Goal: Information Seeking & Learning: Learn about a topic

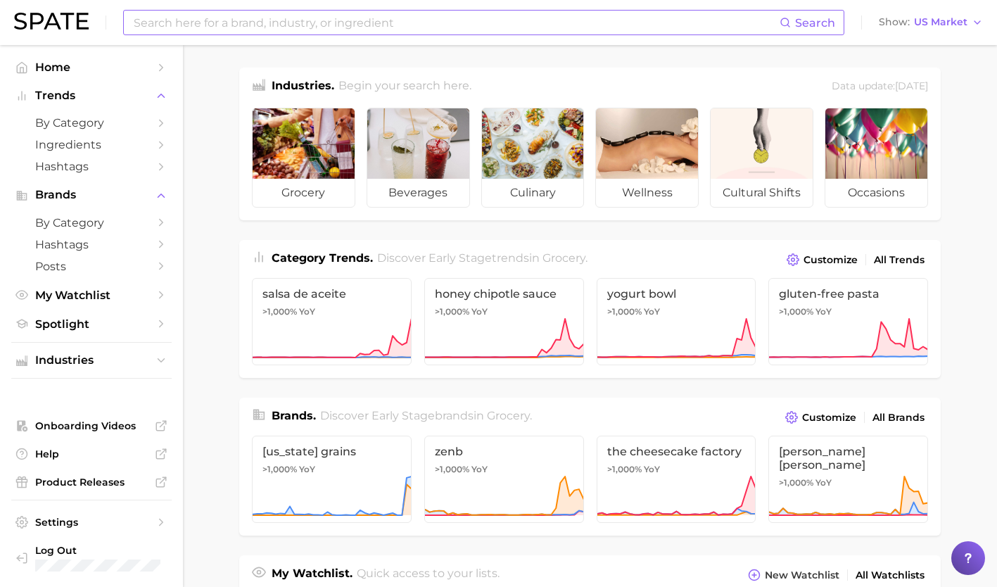
click at [360, 23] on input at bounding box center [455, 23] width 647 height 24
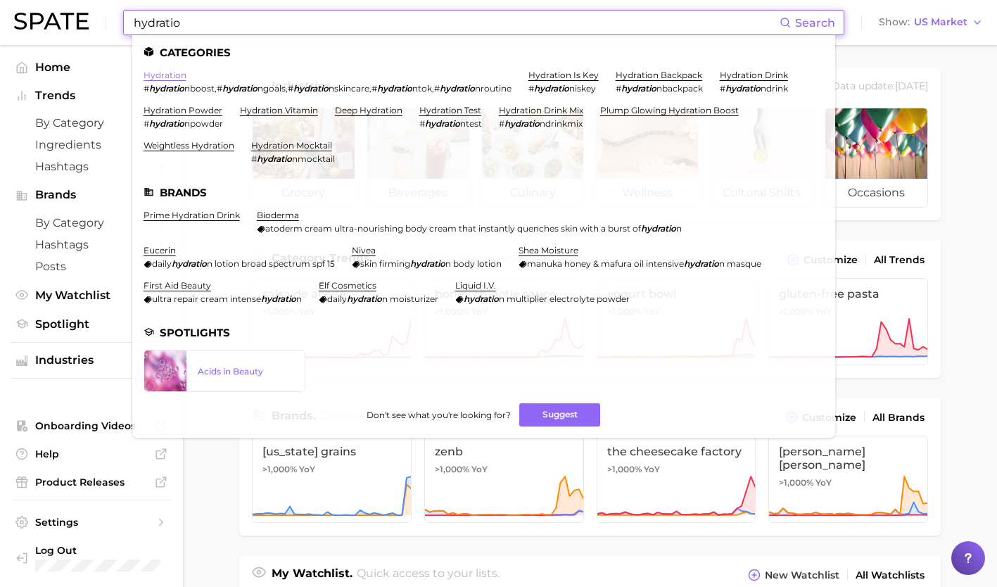
type input "hydratio"
click at [172, 76] on link "hydration" at bounding box center [165, 75] width 43 height 11
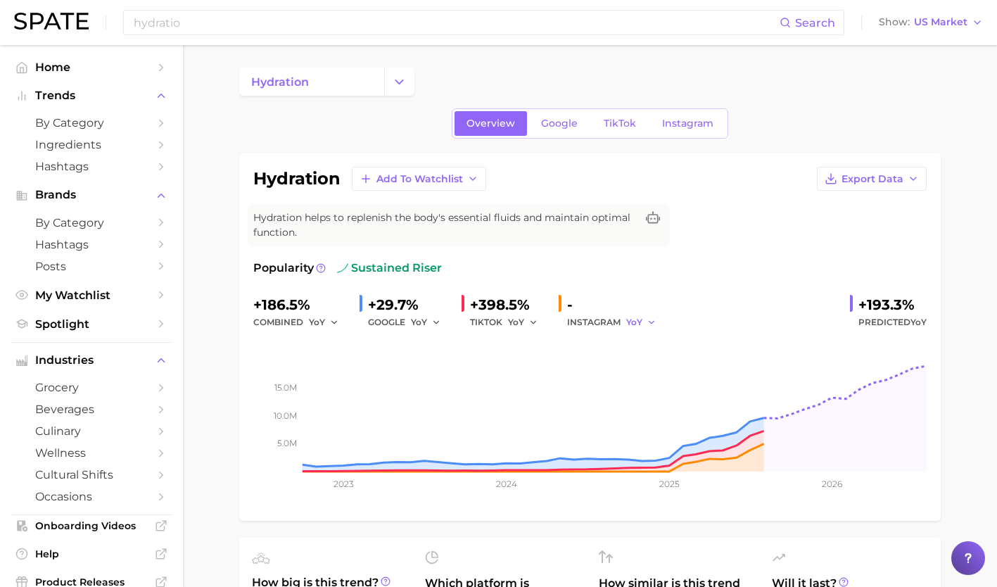
click at [648, 322] on icon "button" at bounding box center [652, 322] width 10 height 10
click at [665, 393] on button "MoM" at bounding box center [703, 395] width 155 height 25
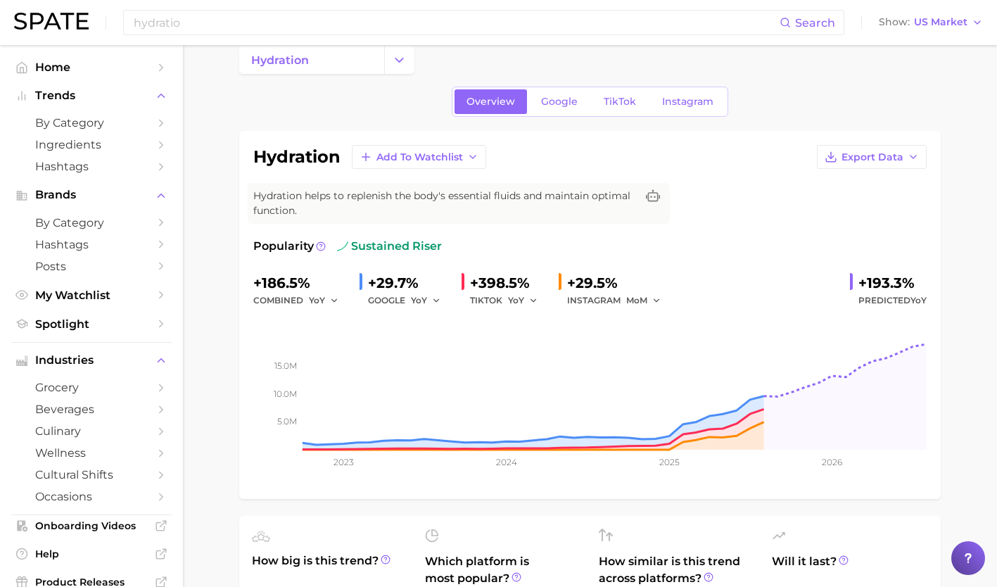
scroll to position [21, 0]
click at [565, 96] on link "Google" at bounding box center [559, 102] width 61 height 25
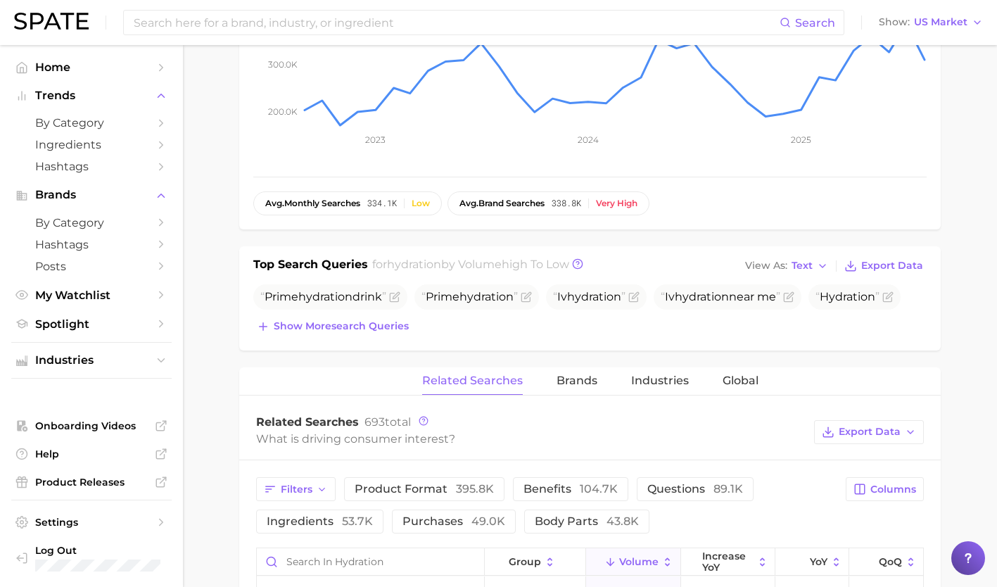
scroll to position [344, 0]
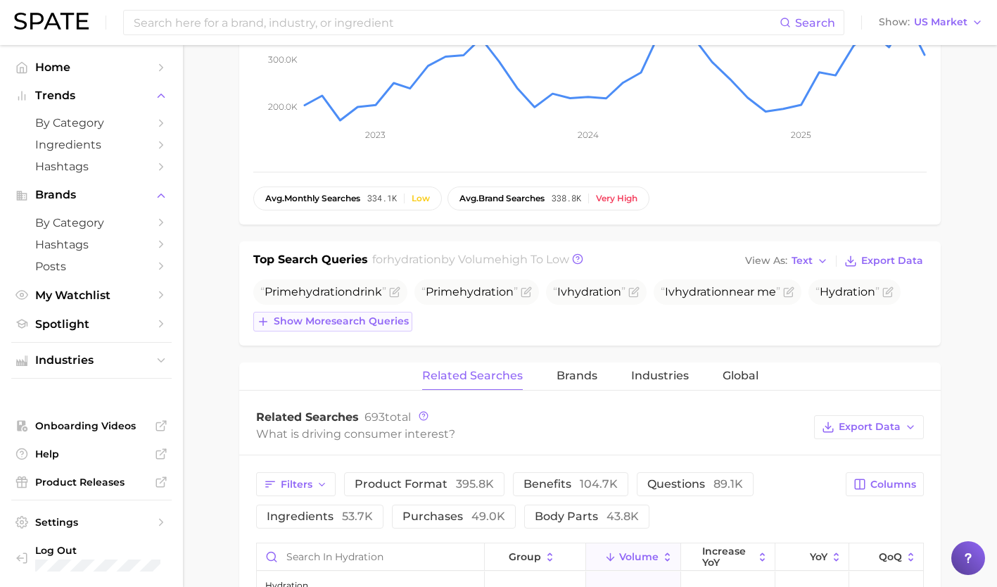
click at [353, 319] on span "Show more search queries" at bounding box center [341, 321] width 135 height 12
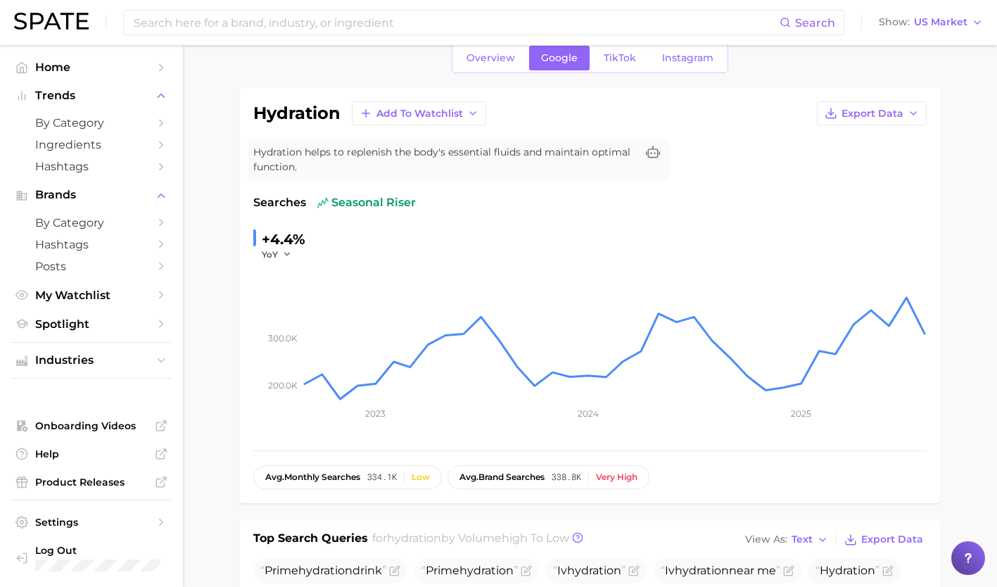
scroll to position [60, 0]
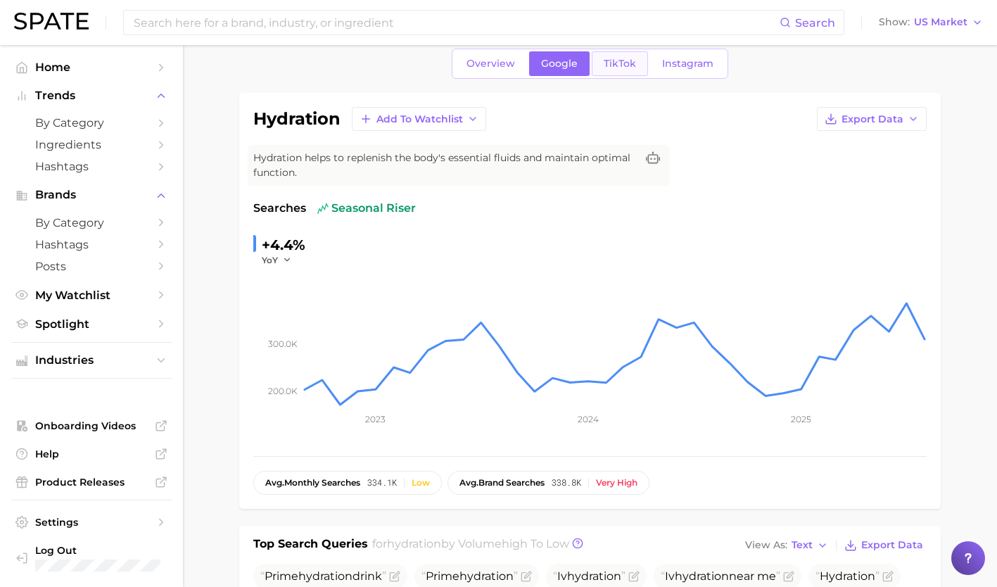
click at [619, 70] on link "TikTok" at bounding box center [620, 63] width 56 height 25
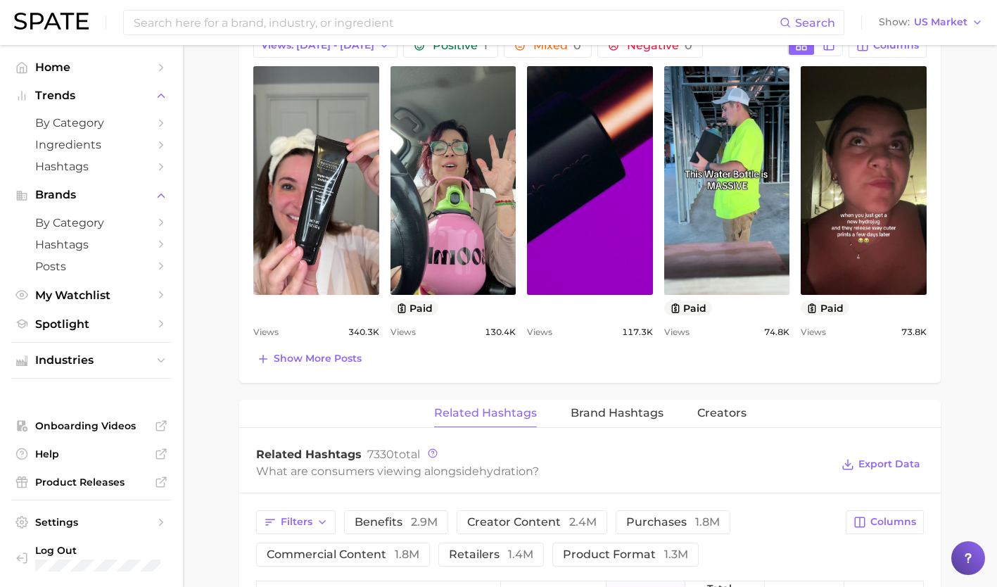
scroll to position [664, 0]
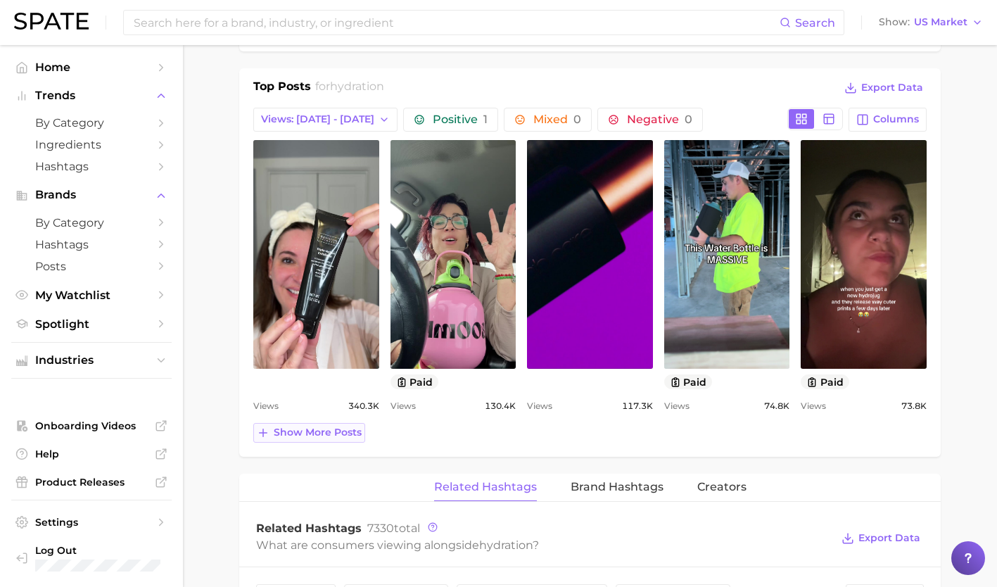
click at [335, 433] on span "Show more posts" at bounding box center [318, 432] width 88 height 12
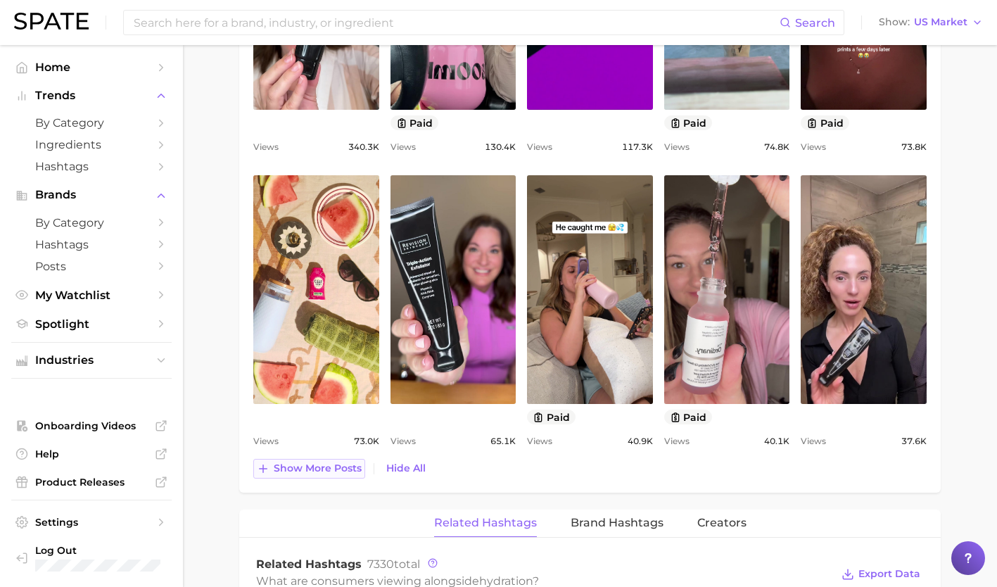
scroll to position [930, 0]
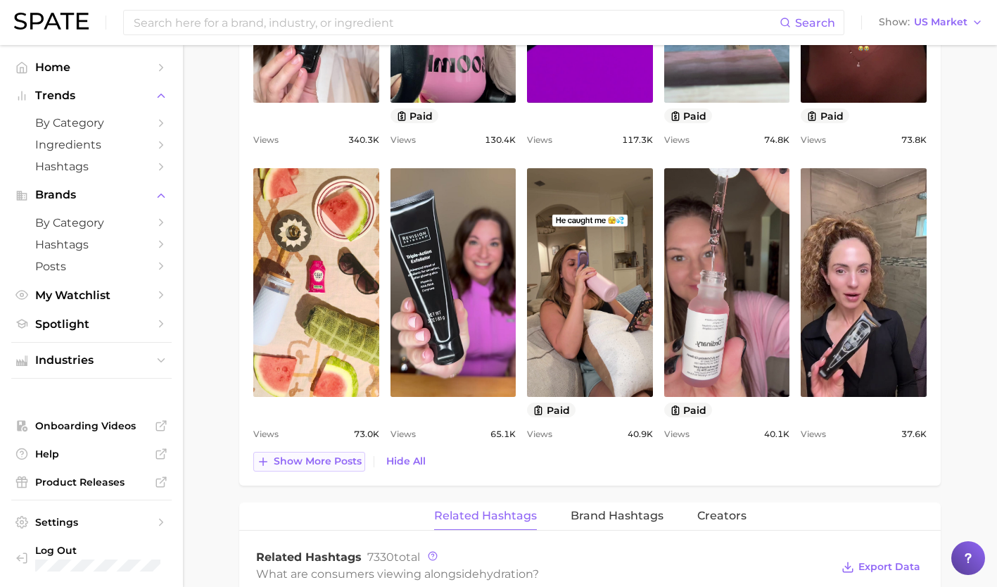
click at [327, 457] on span "Show more posts" at bounding box center [318, 461] width 88 height 12
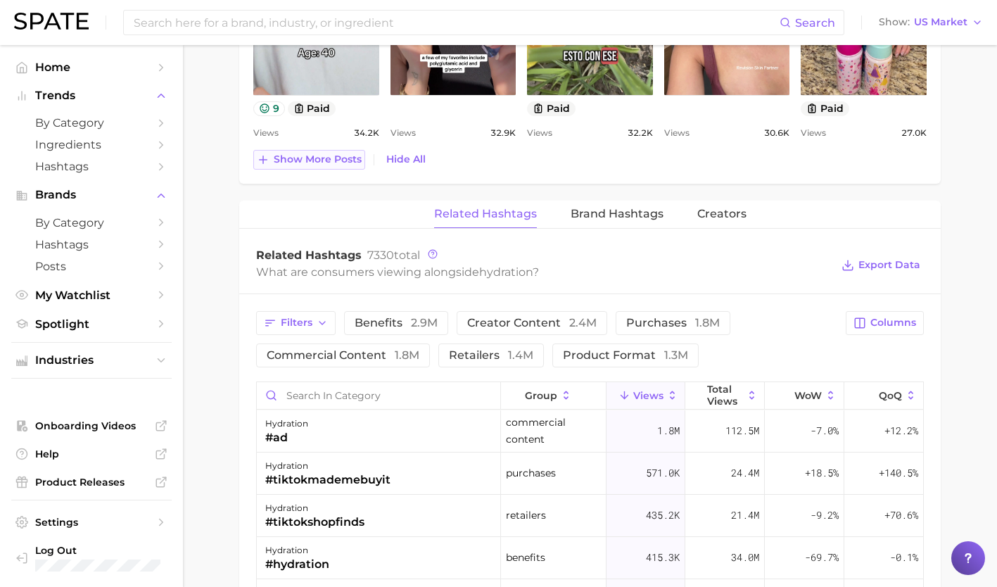
scroll to position [118, 0]
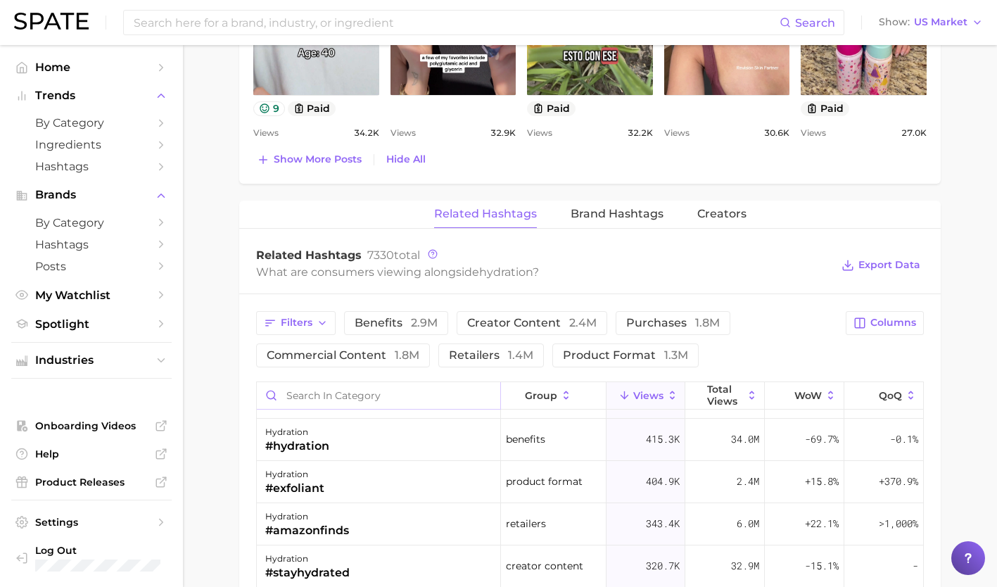
click at [319, 395] on input "Search in category" at bounding box center [378, 395] width 243 height 27
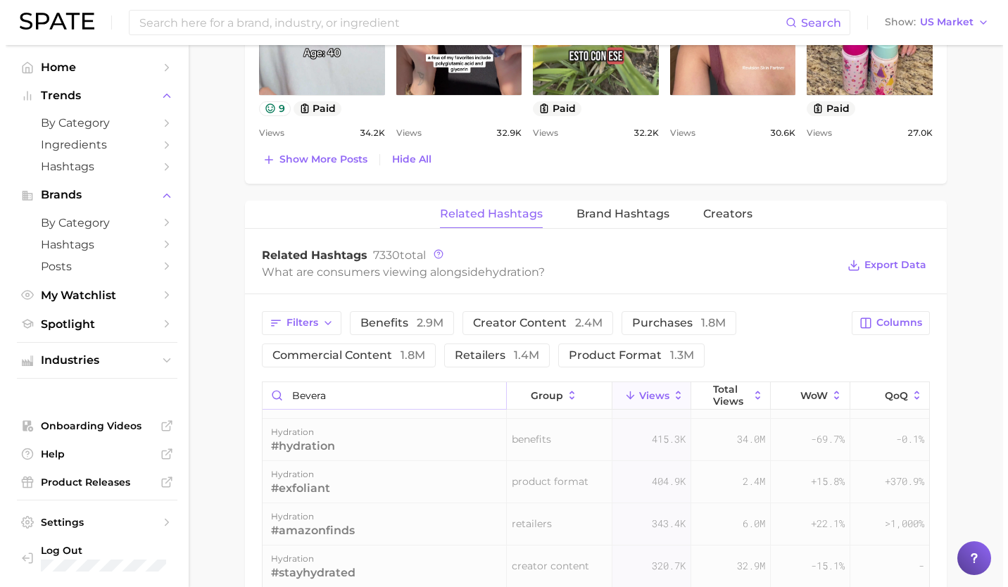
scroll to position [0, 0]
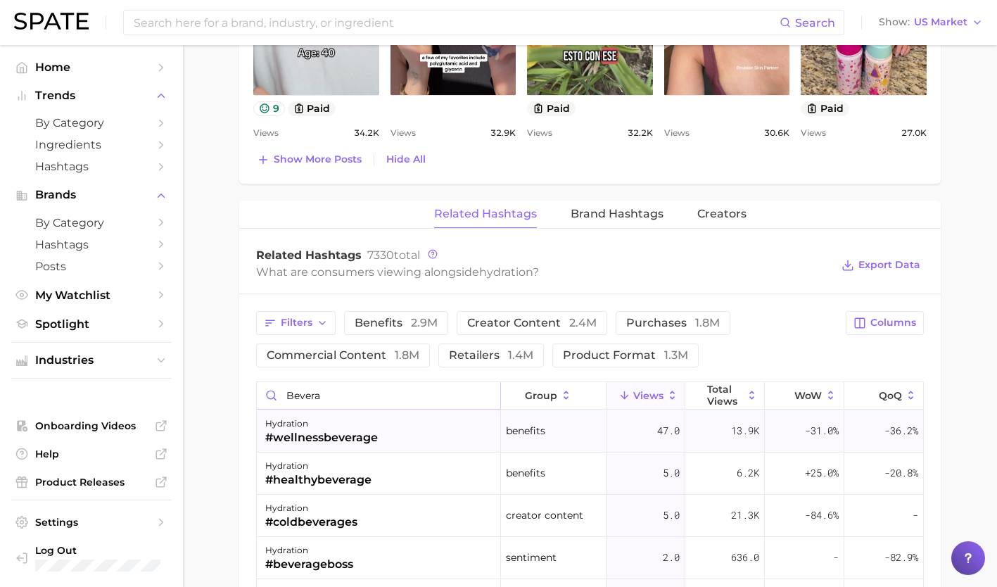
type input "bevera"
click at [338, 422] on div "hydration" at bounding box center [321, 423] width 113 height 17
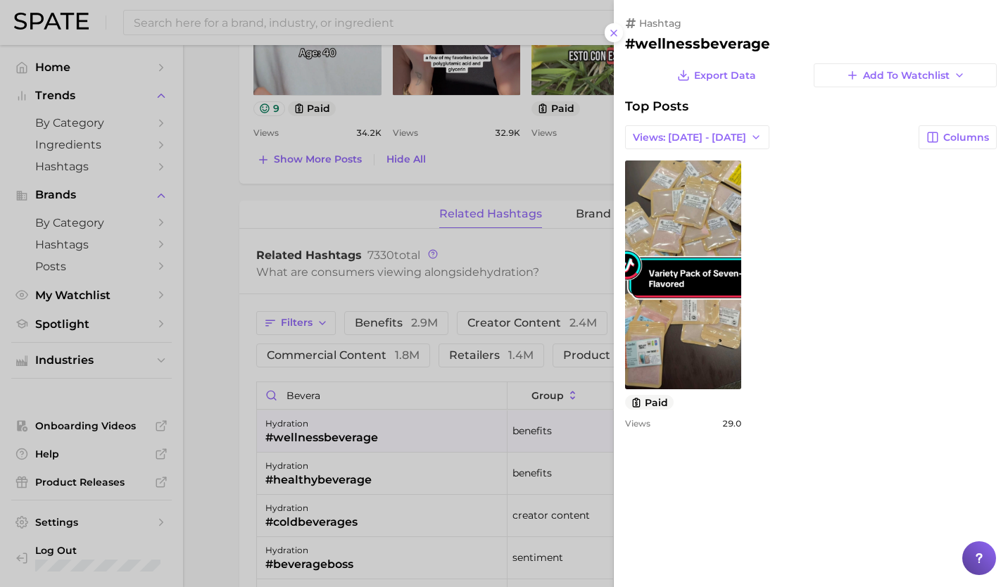
click at [343, 466] on div at bounding box center [504, 293] width 1008 height 587
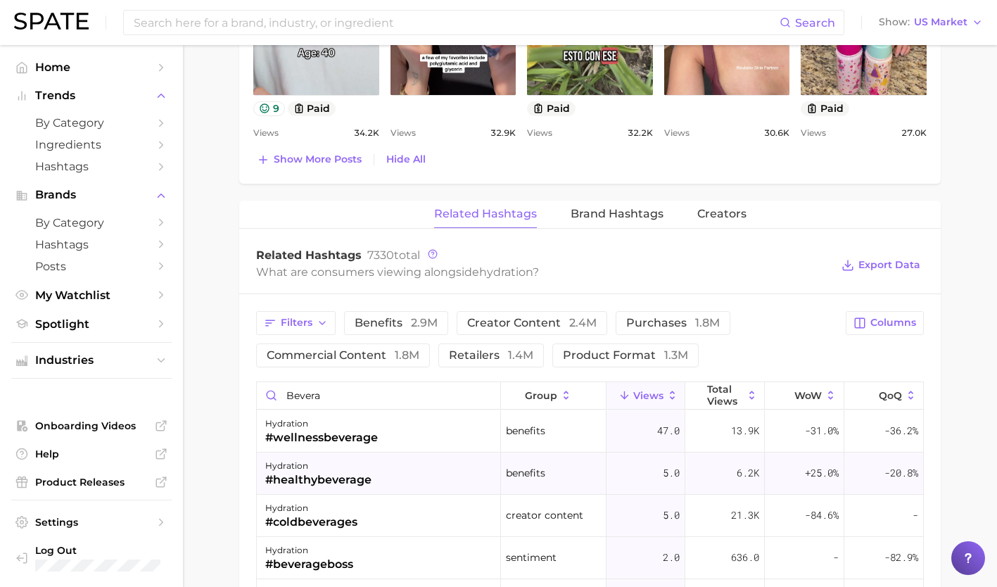
click at [341, 471] on div "#healthybeverage" at bounding box center [318, 479] width 106 height 17
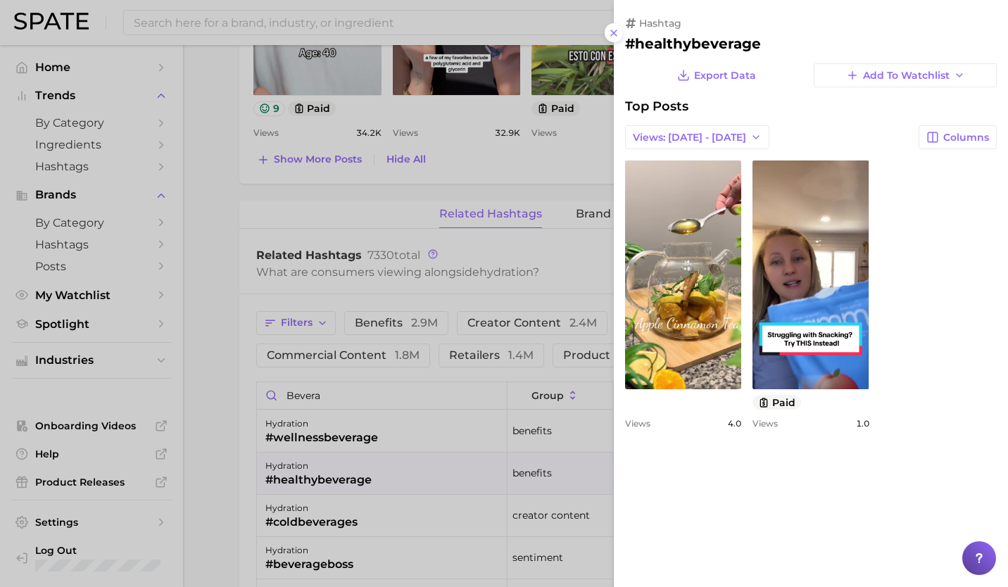
click at [341, 471] on div at bounding box center [504, 293] width 1008 height 587
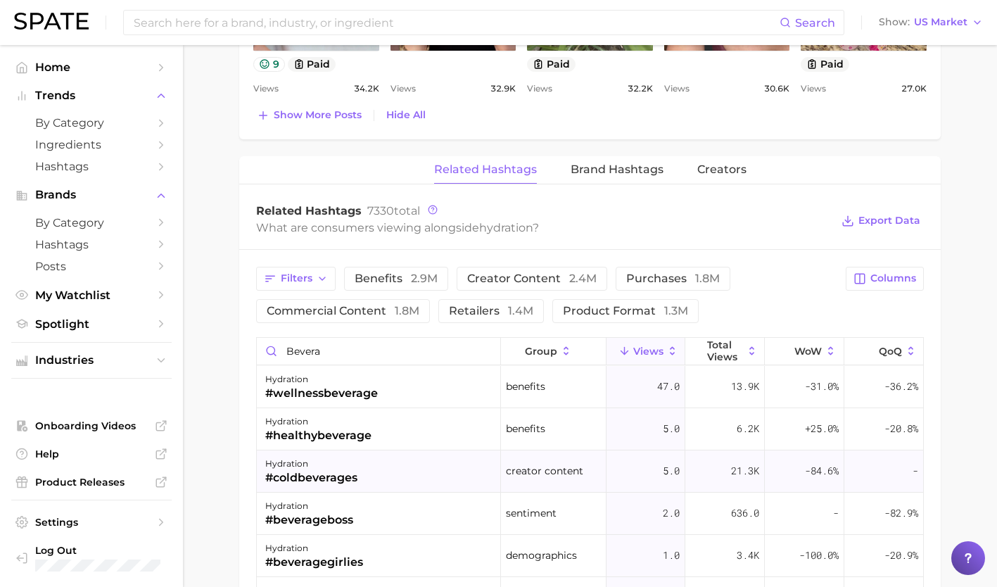
click at [340, 471] on div "#coldbeverages" at bounding box center [311, 477] width 92 height 17
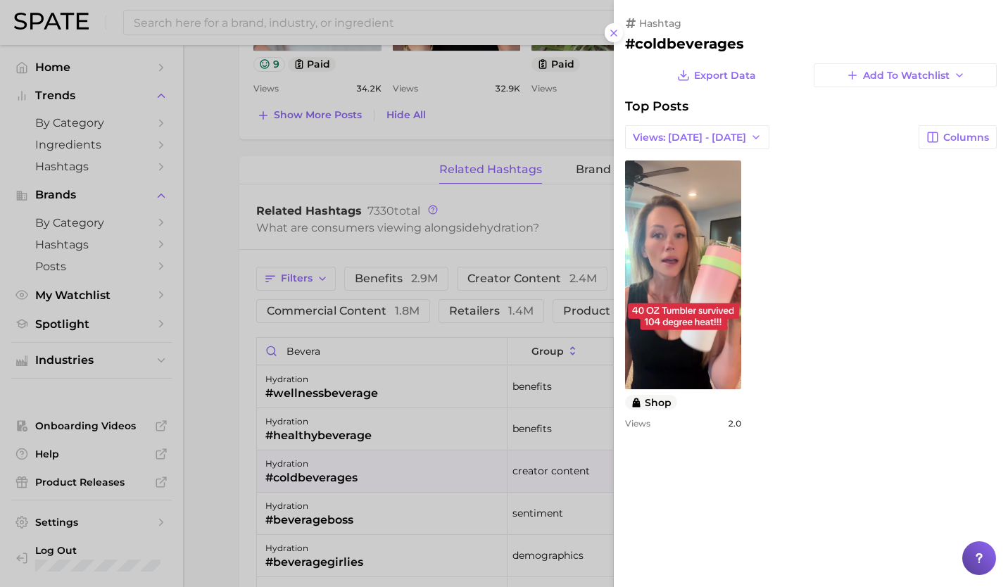
click at [340, 471] on div at bounding box center [504, 293] width 1008 height 587
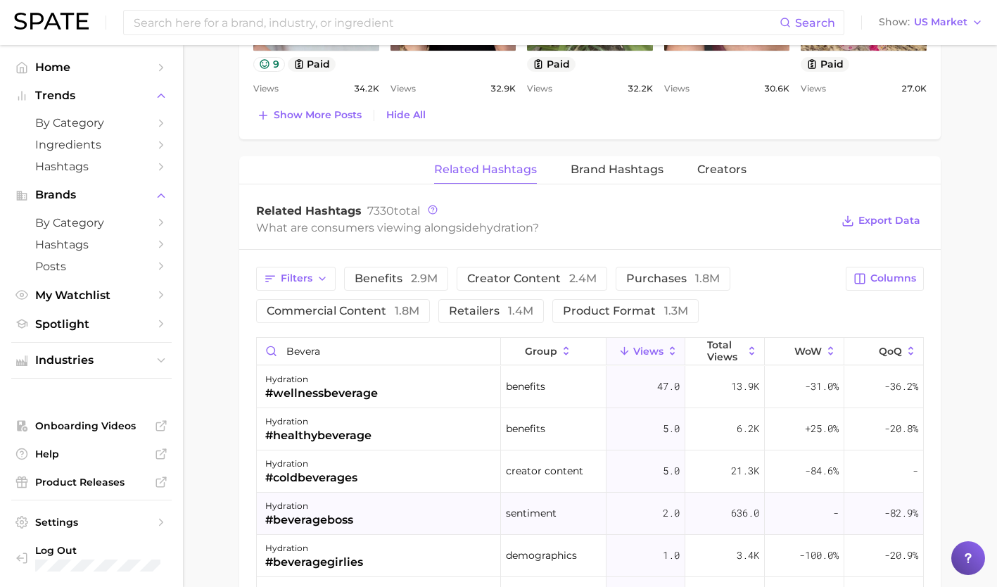
click at [337, 505] on div "hydration" at bounding box center [309, 506] width 88 height 17
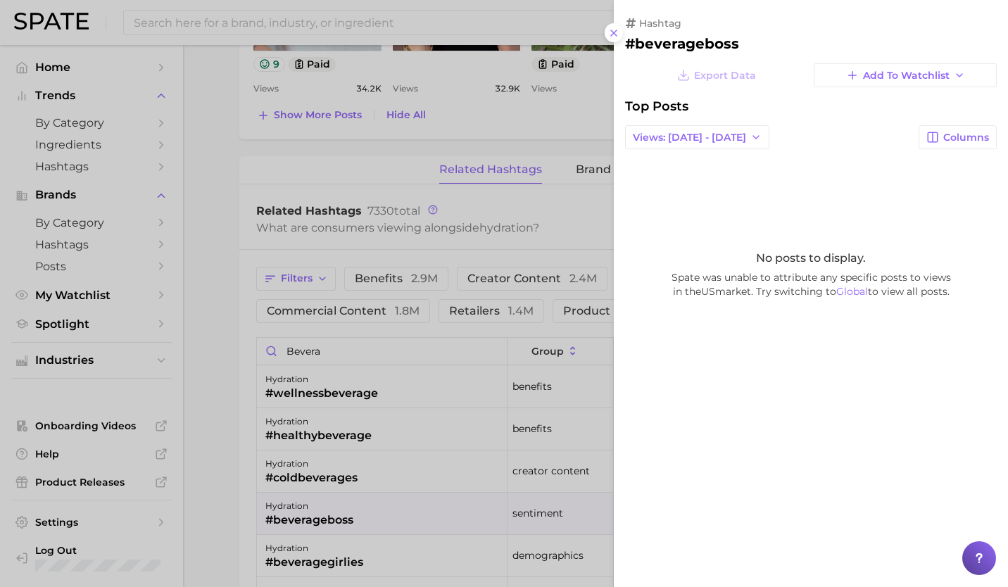
click at [334, 550] on div at bounding box center [504, 293] width 1008 height 587
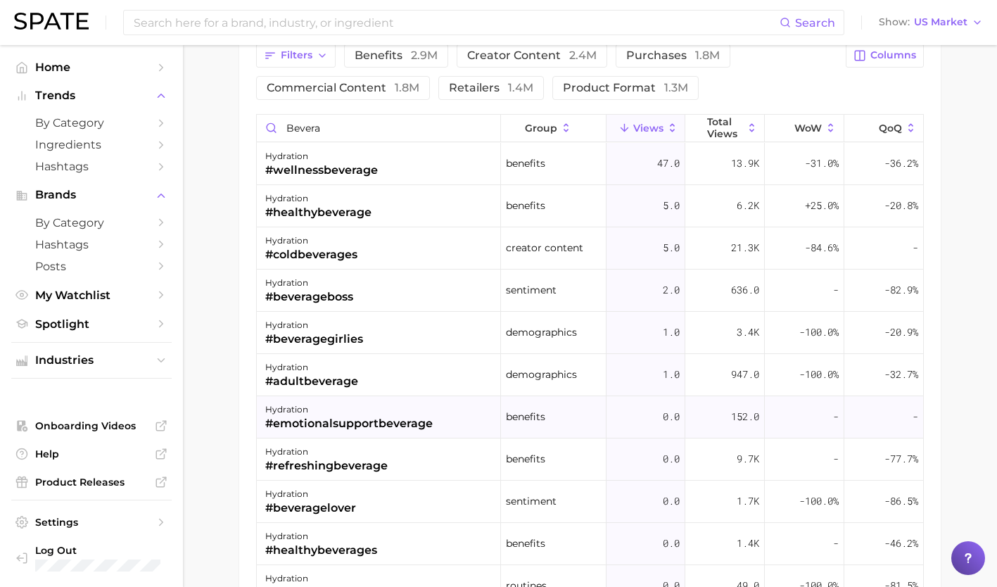
click at [360, 410] on div "hydration" at bounding box center [348, 409] width 167 height 17
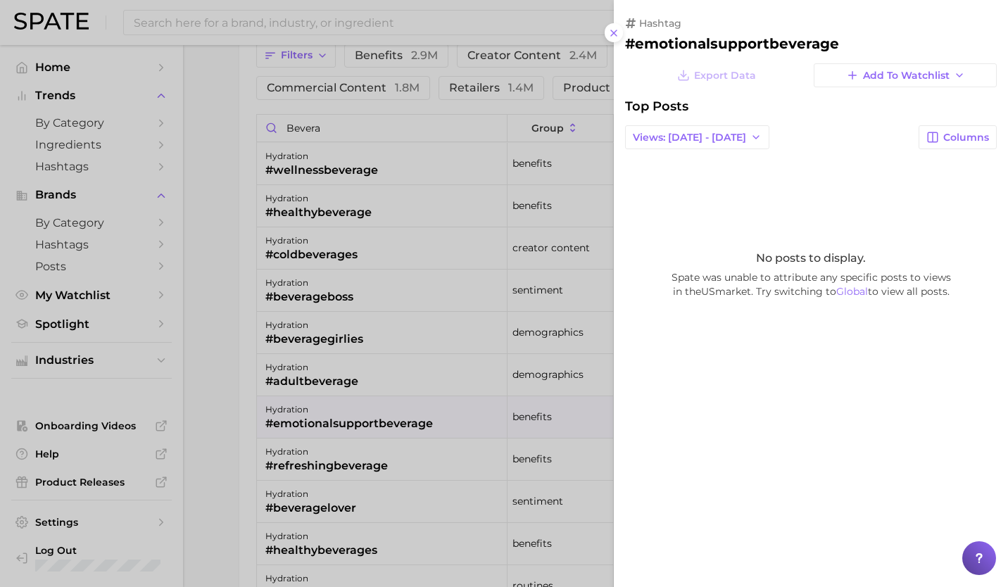
click at [239, 383] on div at bounding box center [504, 293] width 1008 height 587
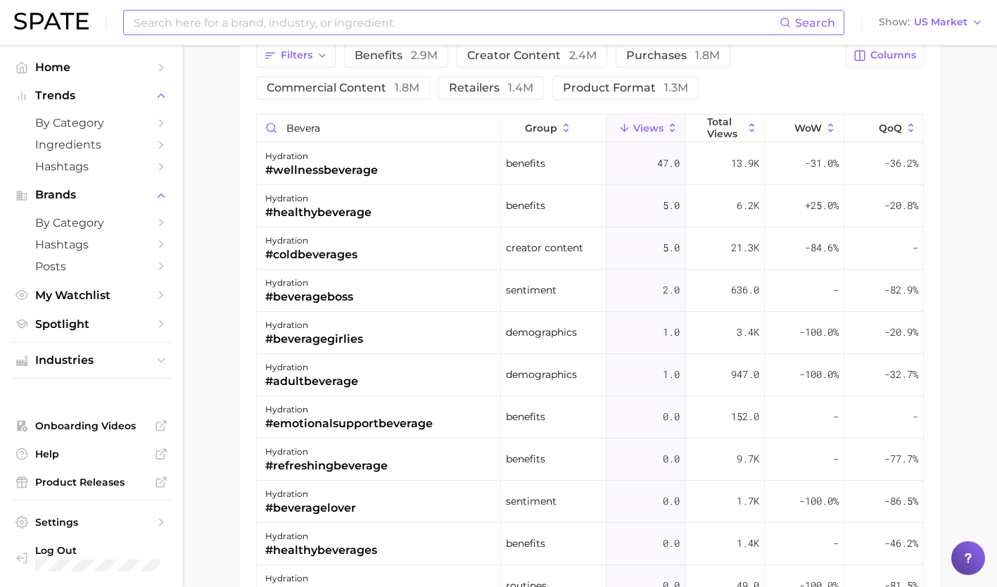
click at [240, 32] on input at bounding box center [455, 23] width 647 height 24
type input "h"
type input "beverages"
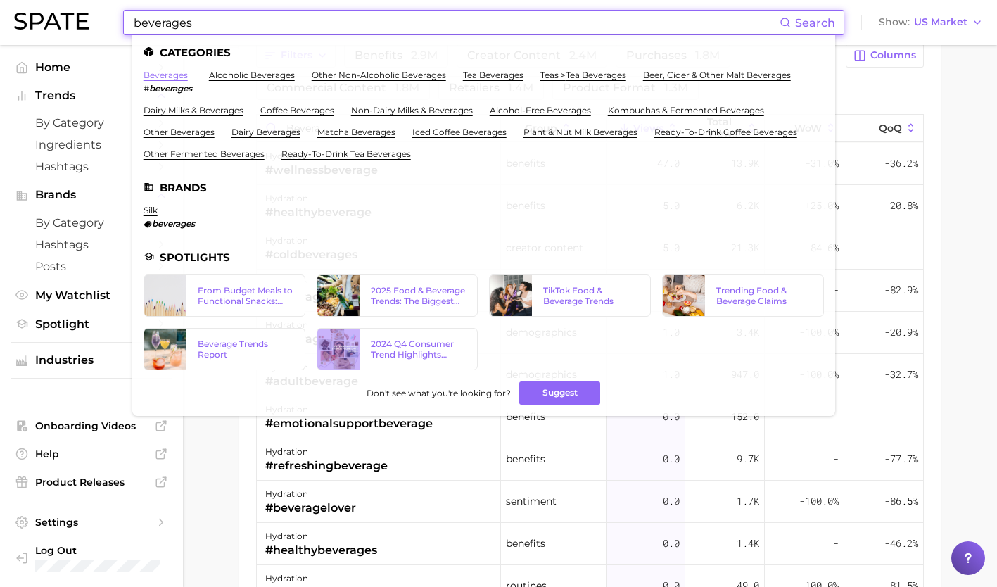
click at [167, 75] on link "beverages" at bounding box center [166, 75] width 44 height 11
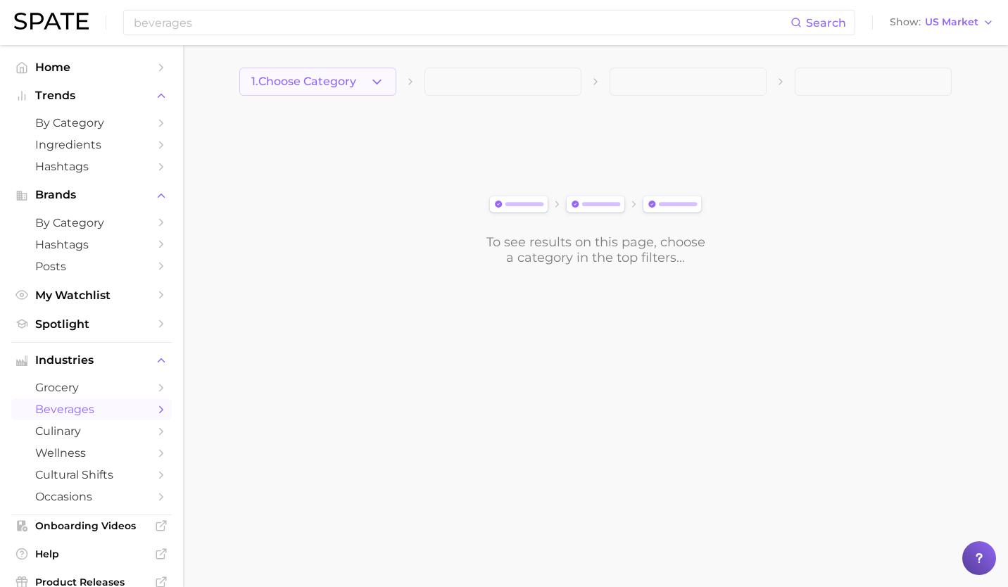
click at [353, 78] on span "1. Choose Category" at bounding box center [303, 81] width 105 height 13
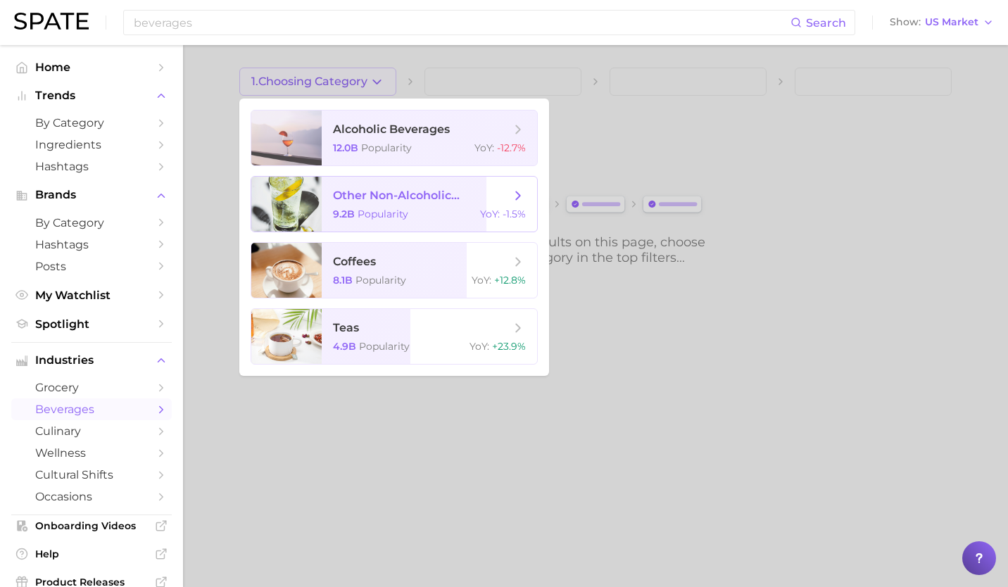
click at [294, 210] on div at bounding box center [286, 204] width 70 height 55
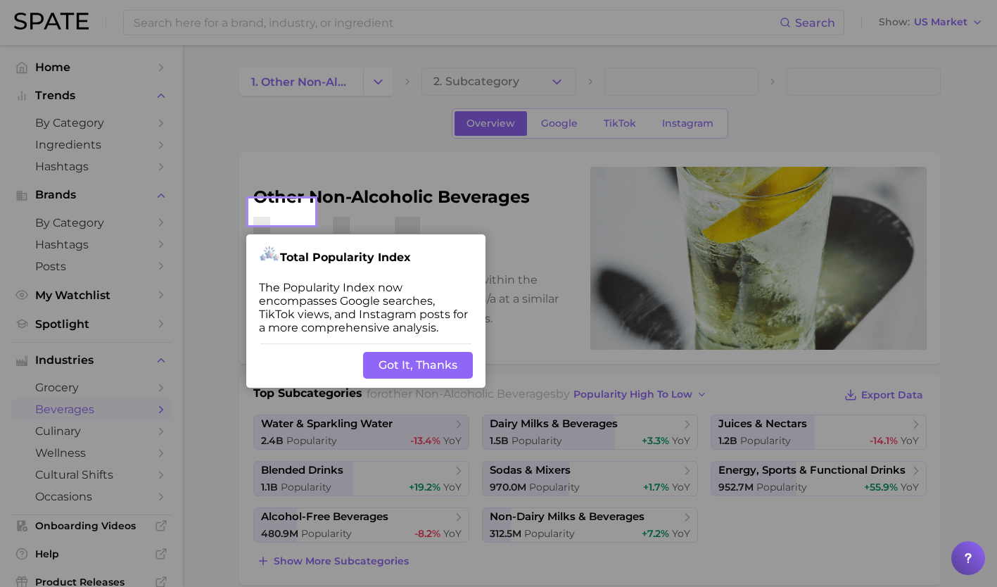
click at [414, 359] on div "Back Got It, Thanks" at bounding box center [365, 365] width 239 height 45
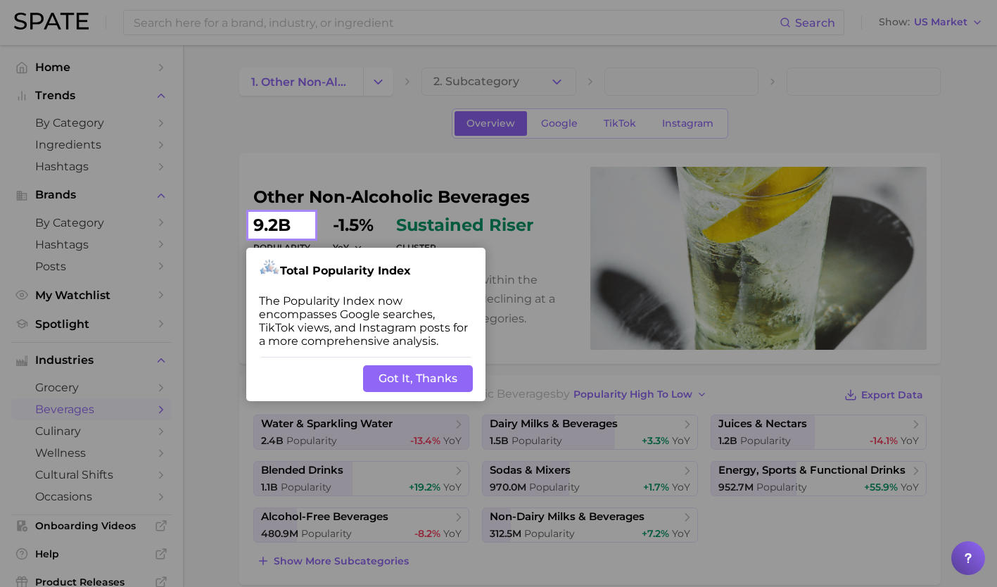
click at [411, 379] on button "Got It, Thanks" at bounding box center [418, 378] width 110 height 27
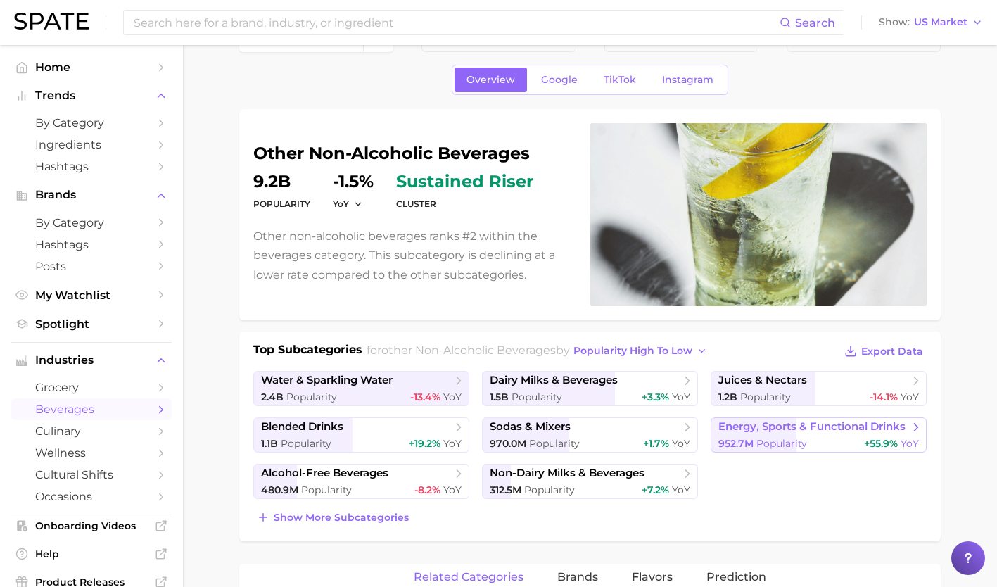
click at [840, 430] on span "energy, sports & functional drinks" at bounding box center [812, 426] width 187 height 13
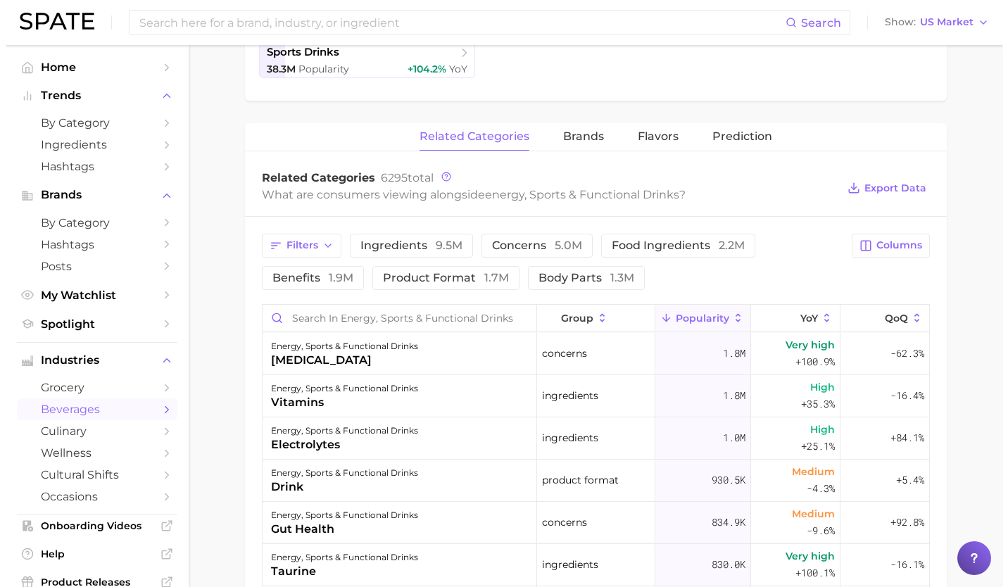
scroll to position [419, 0]
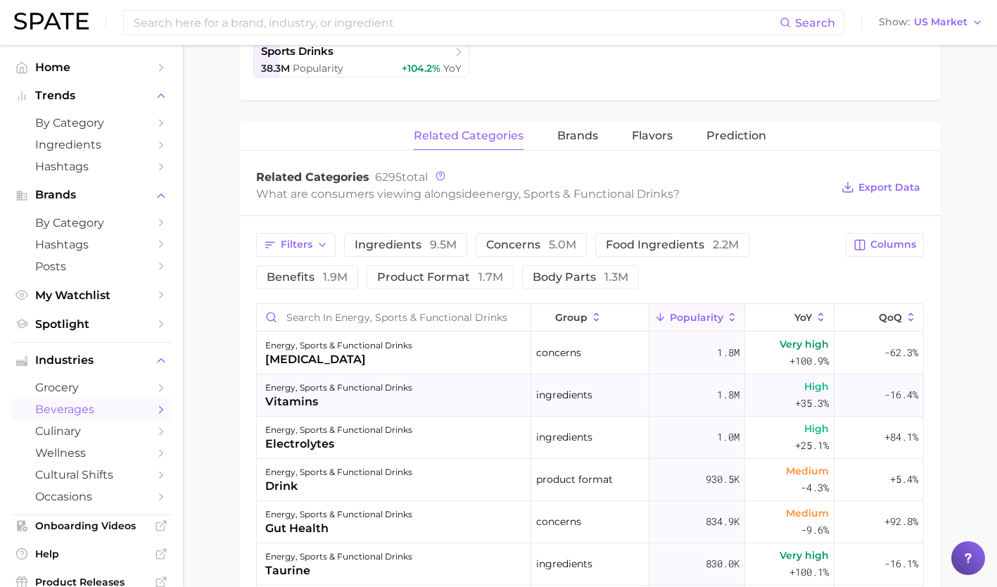
click at [338, 391] on div "energy, sports & functional drinks" at bounding box center [338, 387] width 147 height 17
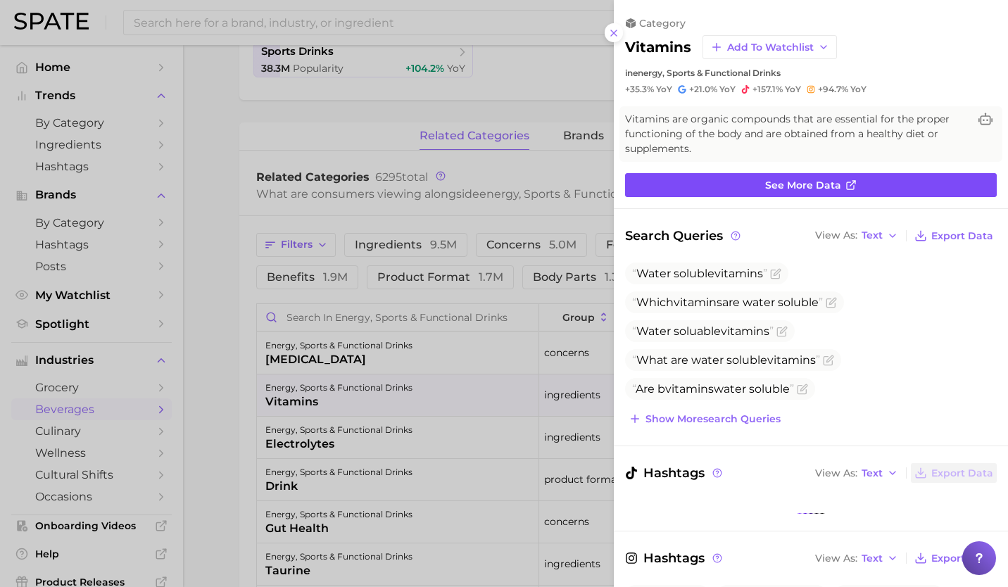
click at [835, 177] on link "See more data" at bounding box center [811, 185] width 372 height 24
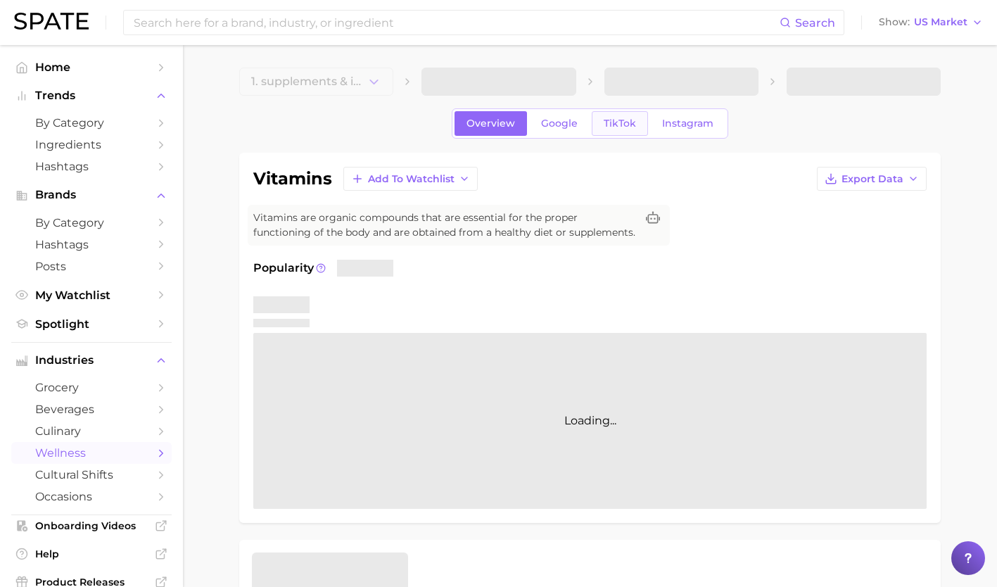
click at [621, 125] on span "TikTok" at bounding box center [620, 124] width 32 height 12
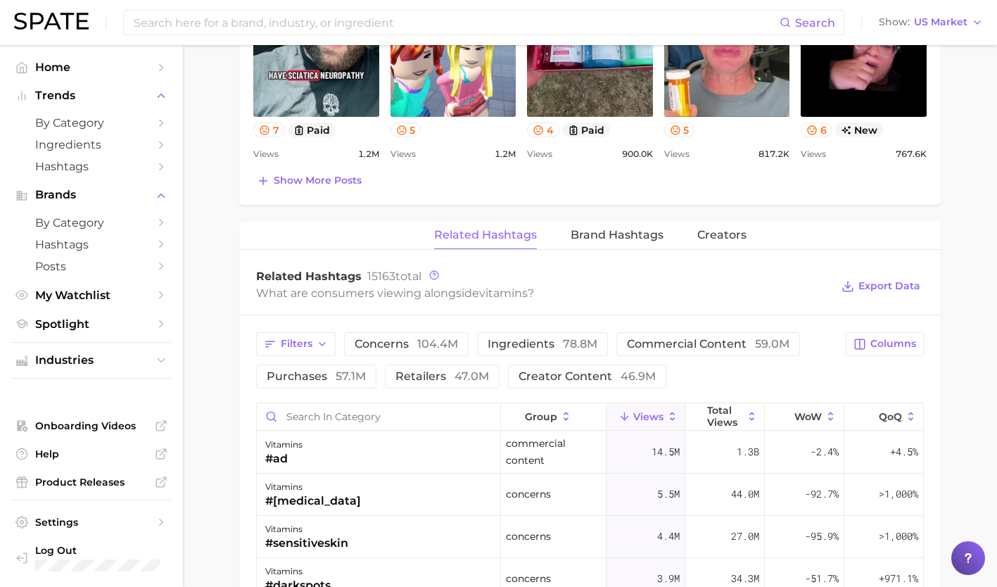
scroll to position [923, 0]
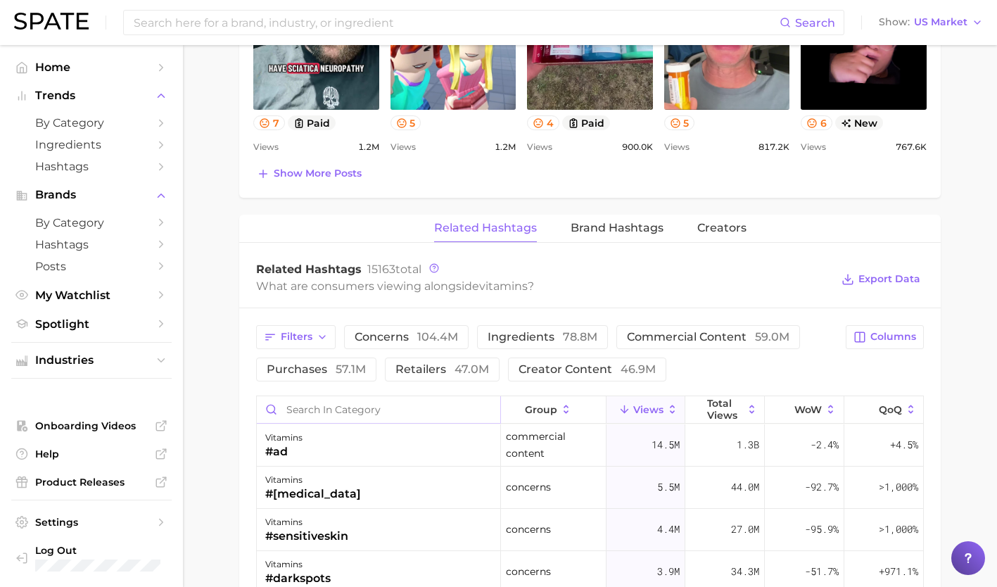
click at [407, 410] on input "Search in category" at bounding box center [378, 409] width 243 height 27
click at [329, 27] on input at bounding box center [455, 23] width 647 height 24
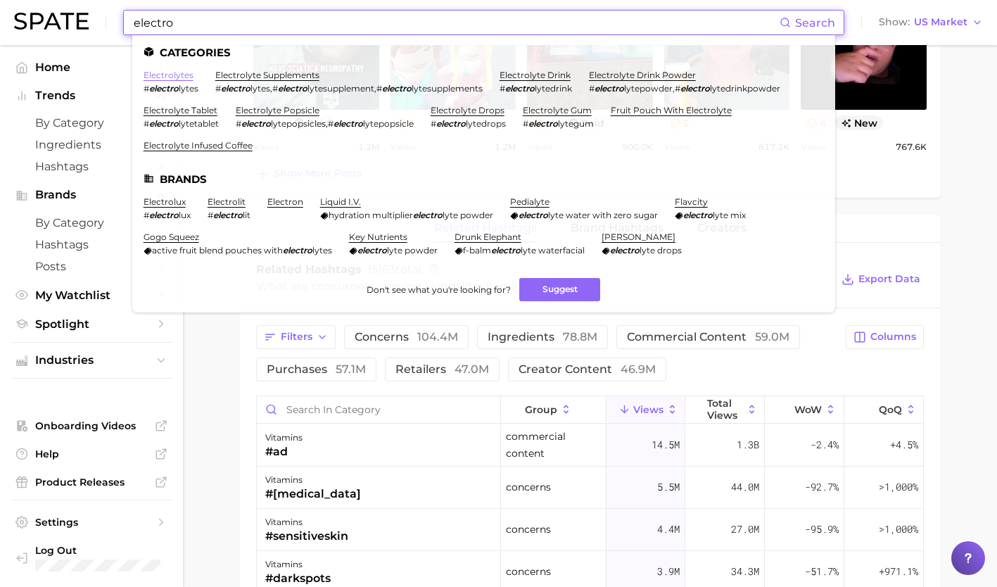
type input "electro"
click at [184, 78] on link "electrolytes" at bounding box center [169, 75] width 50 height 11
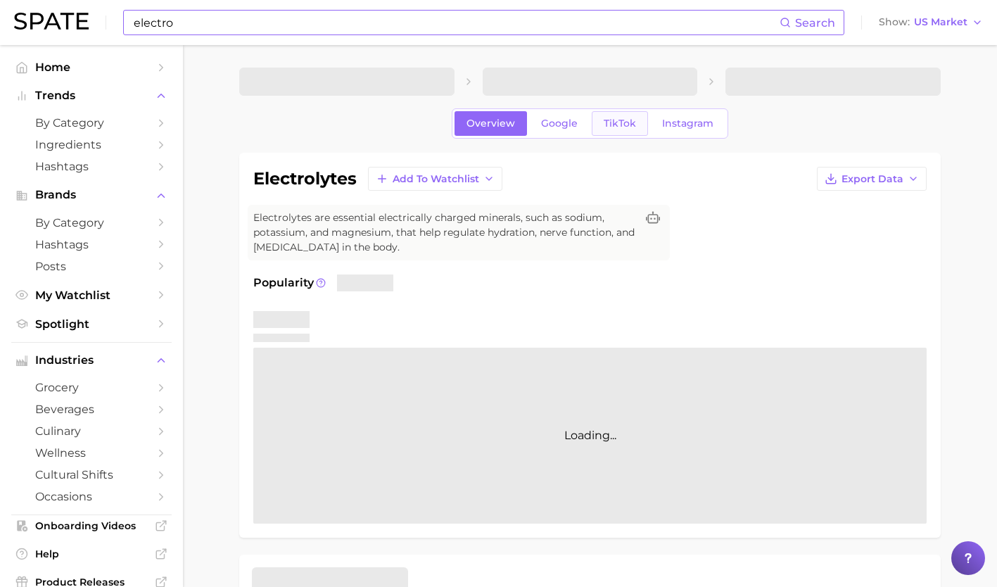
click at [631, 120] on span "TikTok" at bounding box center [620, 124] width 32 height 12
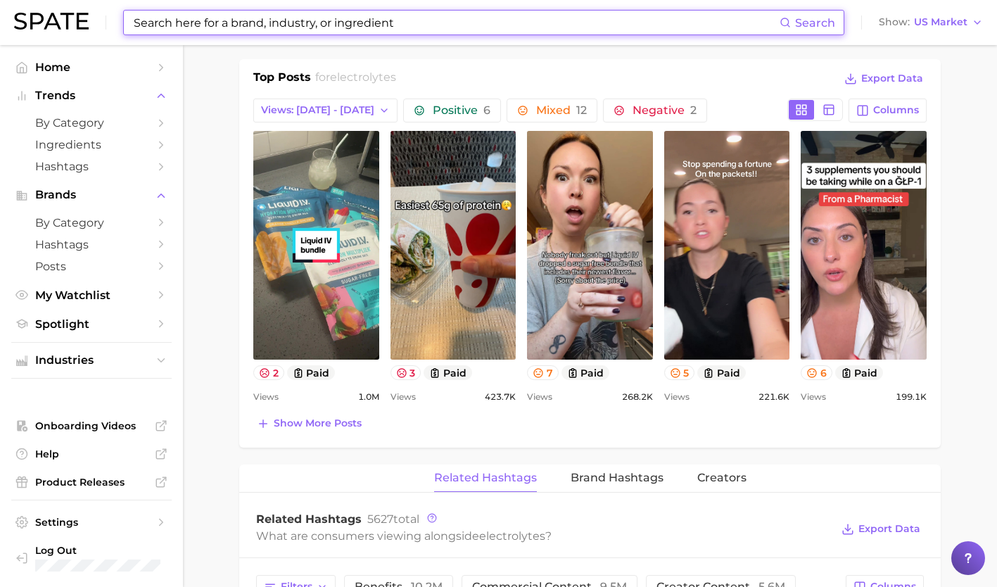
scroll to position [671, 0]
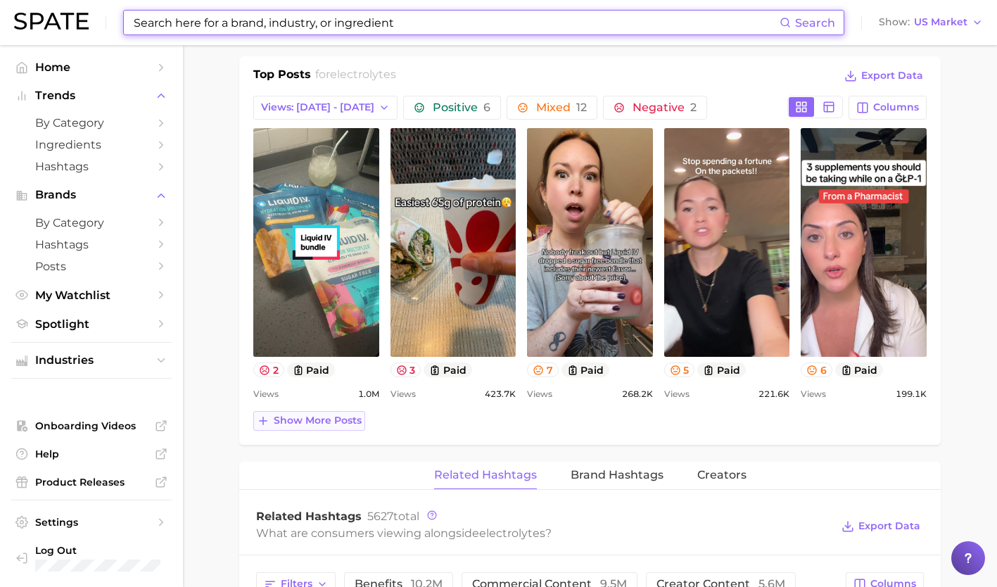
click at [324, 426] on span "Show more posts" at bounding box center [318, 420] width 88 height 12
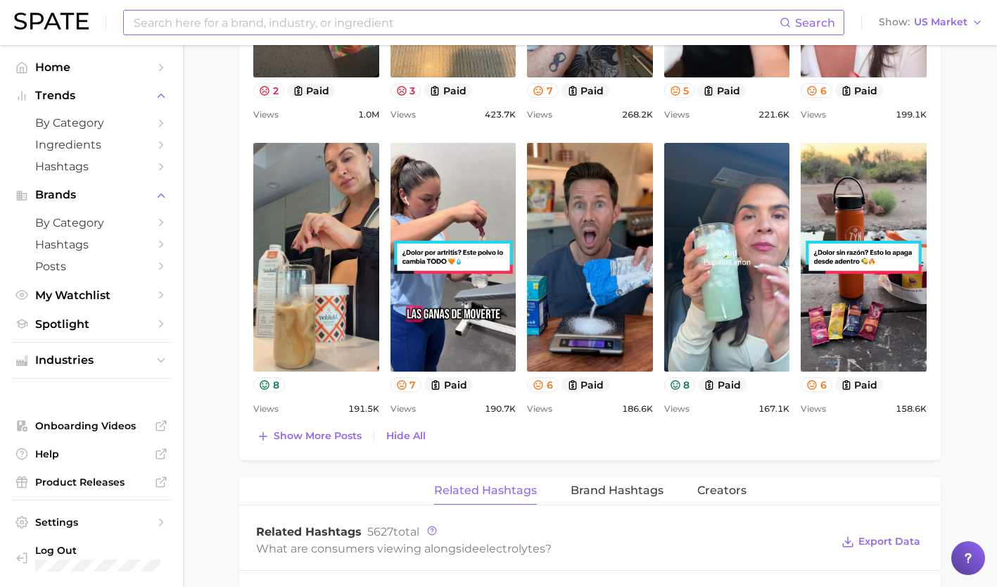
scroll to position [948, 0]
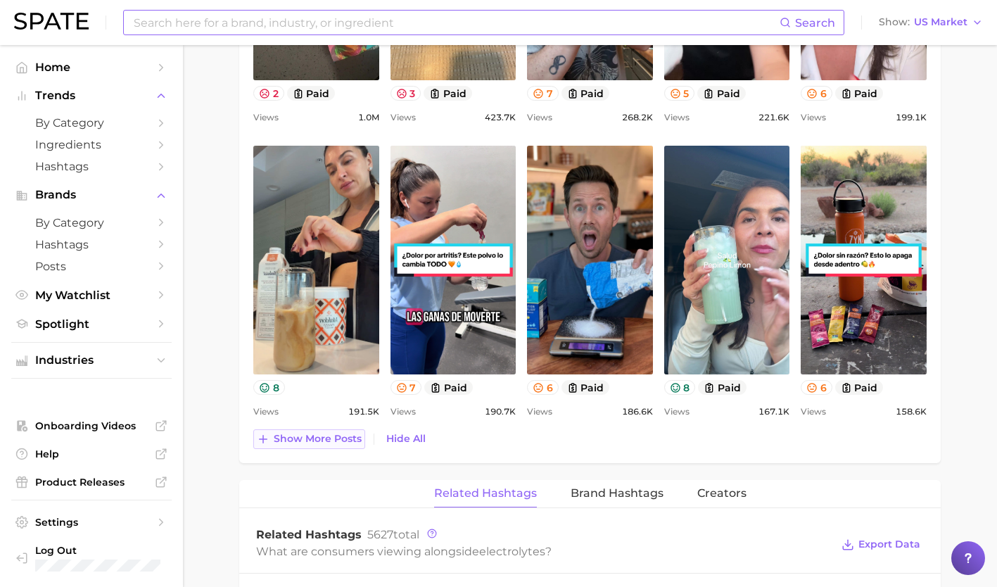
click at [300, 439] on span "Show more posts" at bounding box center [318, 439] width 88 height 12
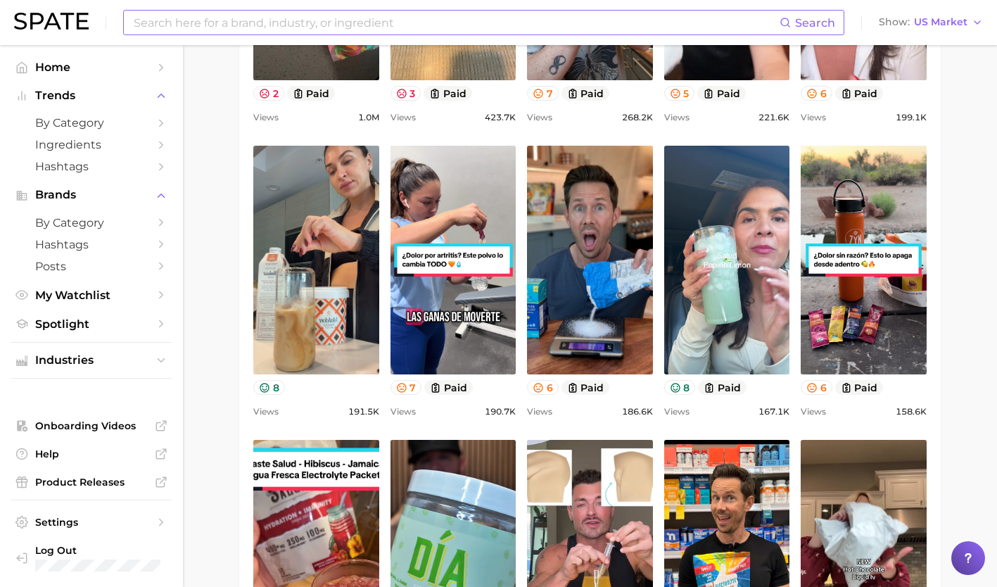
scroll to position [0, 0]
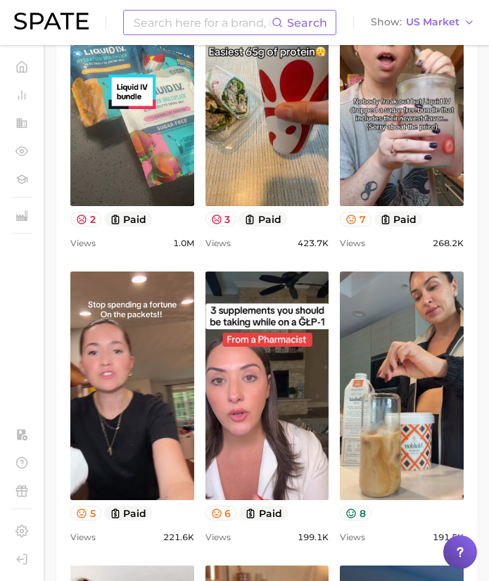
click at [225, 22] on input at bounding box center [201, 23] width 139 height 24
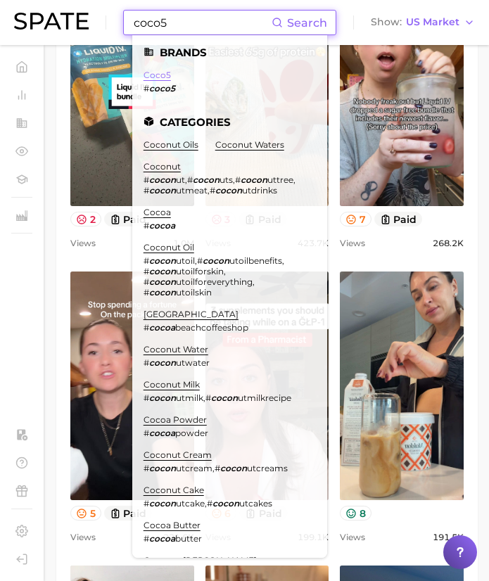
type input "coco5"
click at [160, 70] on link "coco5" at bounding box center [157, 75] width 27 height 11
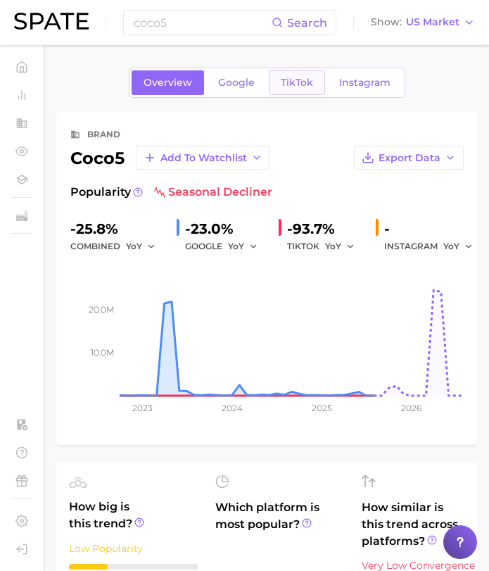
click at [310, 82] on span "TikTok" at bounding box center [297, 83] width 32 height 12
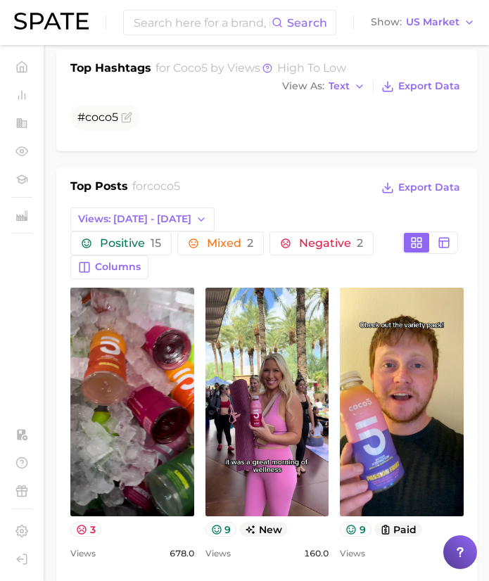
scroll to position [486, 0]
